Goal: Find contact information: Find contact information

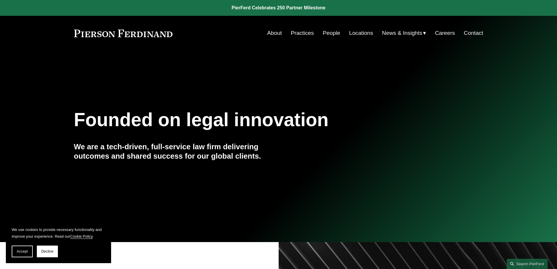
click at [357, 36] on link "Locations" at bounding box center [361, 32] width 24 height 11
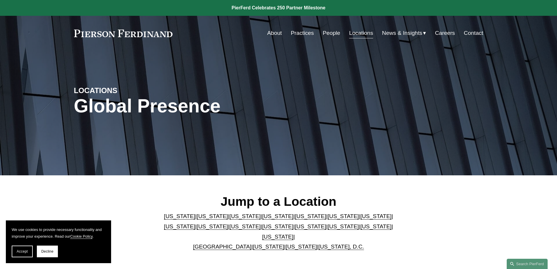
click at [329, 34] on link "People" at bounding box center [332, 32] width 18 height 11
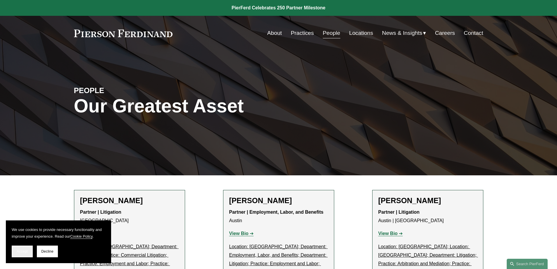
click at [24, 252] on span "Accept" at bounding box center [22, 251] width 11 height 4
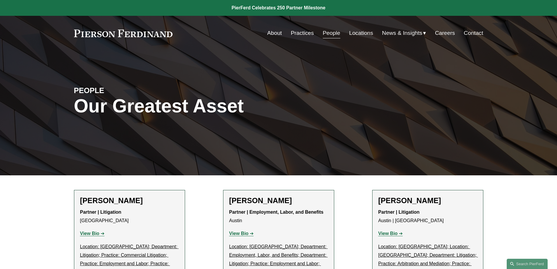
click at [359, 33] on link "Locations" at bounding box center [361, 32] width 24 height 11
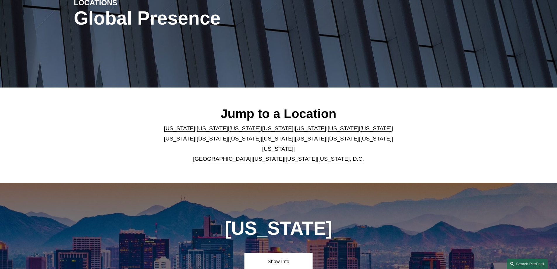
scroll to position [88, 0]
click at [202, 130] on link "California" at bounding box center [212, 128] width 31 height 6
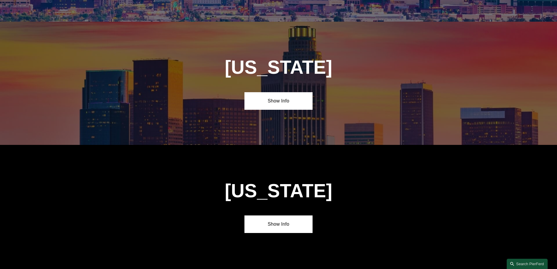
scroll to position [301, 0]
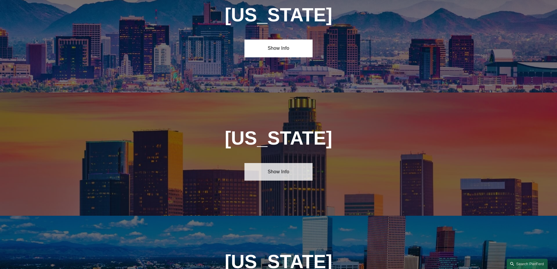
click at [274, 166] on link "Show Info" at bounding box center [278, 172] width 68 height 18
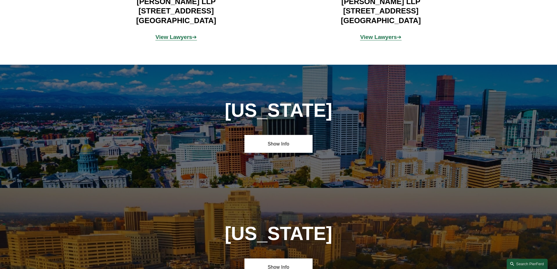
scroll to position [476, 0]
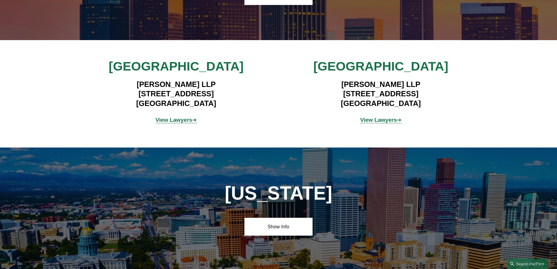
click at [172, 117] on strong "View Lawyers" at bounding box center [173, 120] width 37 height 6
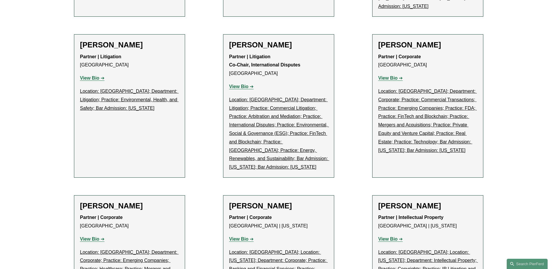
scroll to position [2981, 0]
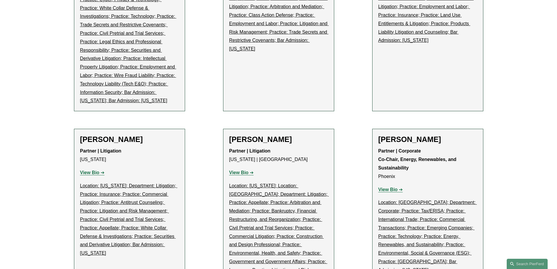
scroll to position [3419, 0]
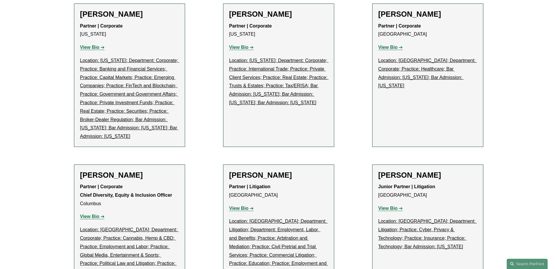
scroll to position [0, 0]
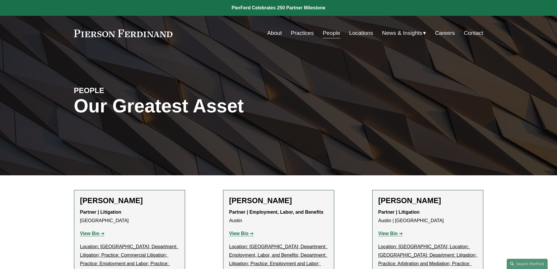
click at [478, 33] on link "Contact" at bounding box center [473, 32] width 19 height 11
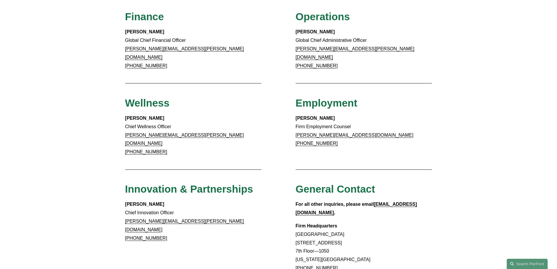
scroll to position [351, 0]
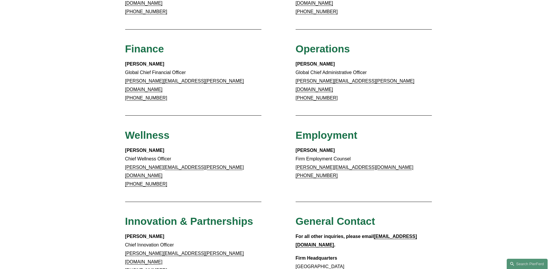
click at [336, 82] on p "[PERSON_NAME] Global Chief Administrative Officer [PERSON_NAME][EMAIL_ADDRESS][…" at bounding box center [363, 81] width 136 height 42
click at [145, 95] on link "+1.312.583.2723" at bounding box center [146, 97] width 42 height 5
